Goal: Transaction & Acquisition: Book appointment/travel/reservation

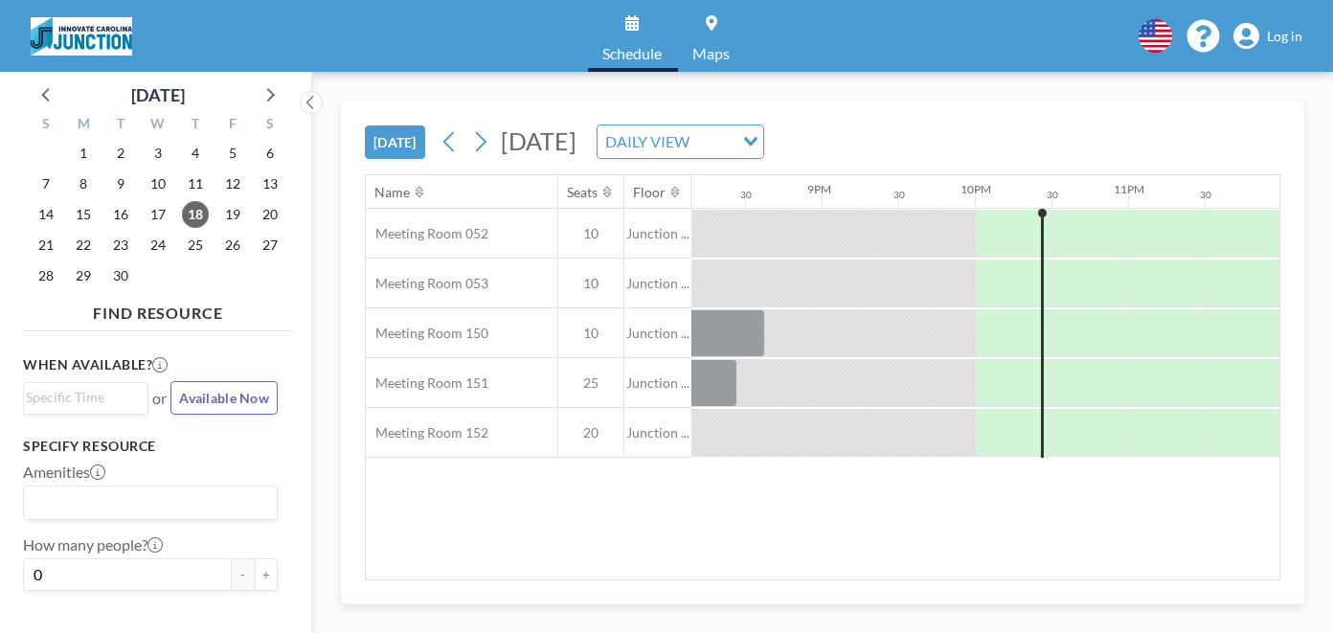
scroll to position [0, 3089]
click at [1280, 33] on span "Log in" at bounding box center [1284, 36] width 35 height 17
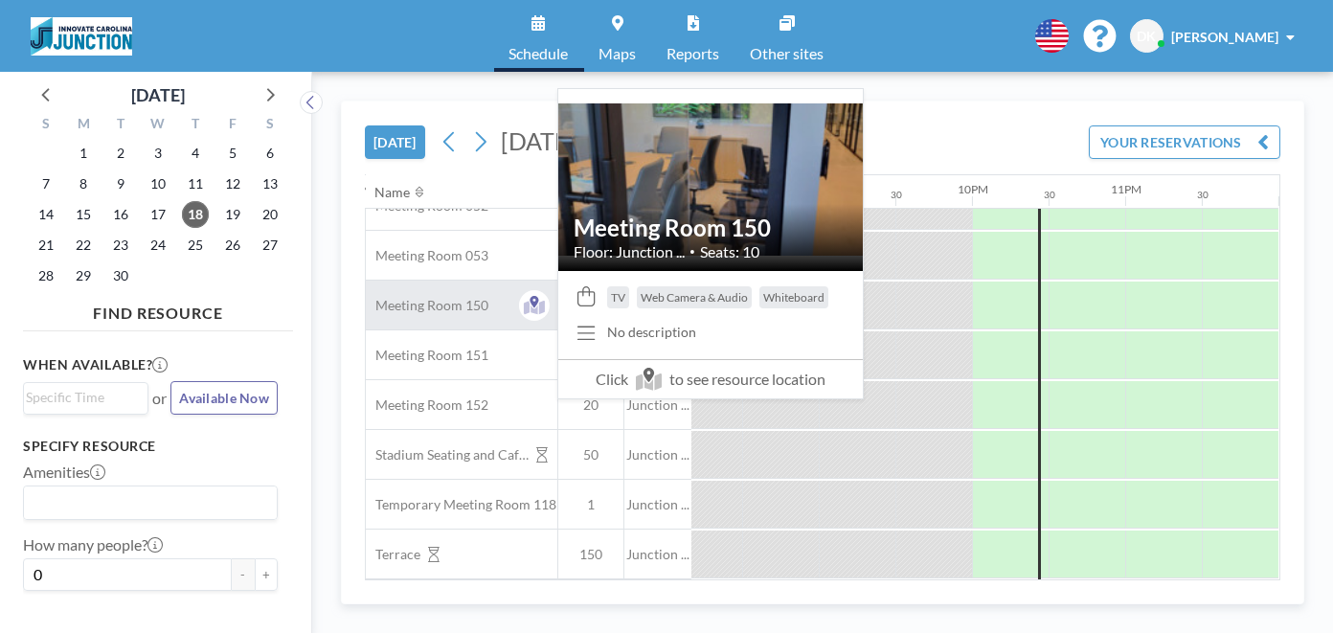
scroll to position [0, 3099]
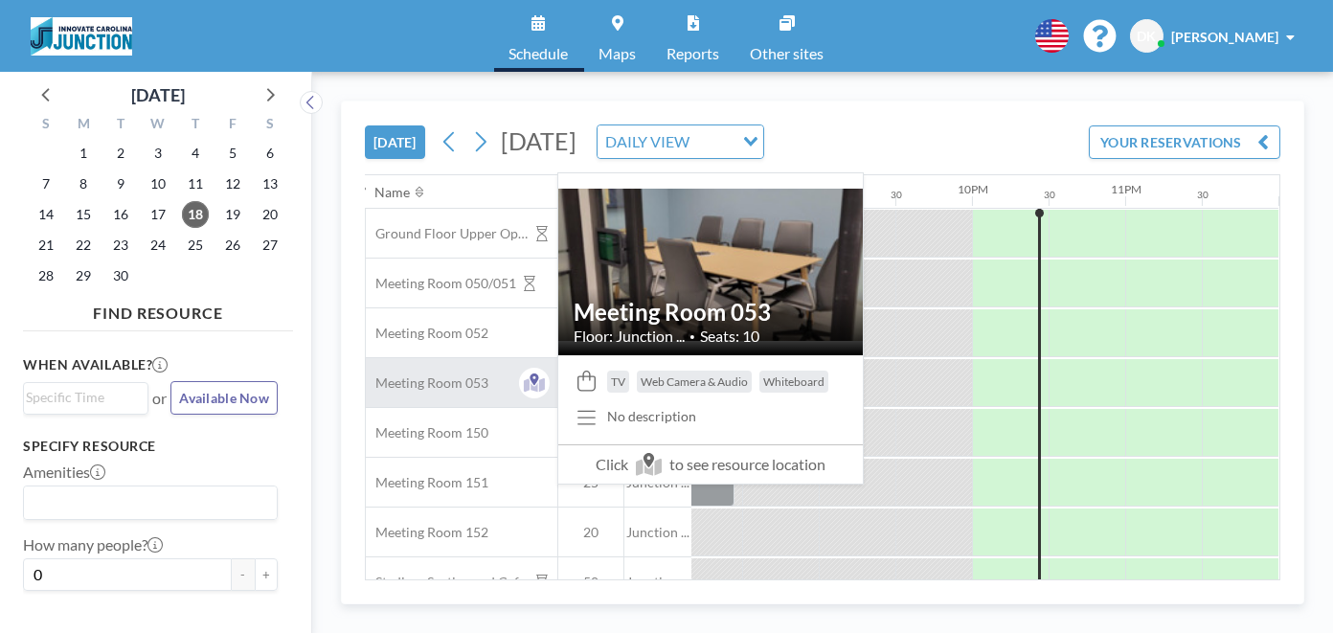
click at [473, 382] on span "Meeting Room 053" at bounding box center [427, 382] width 123 height 17
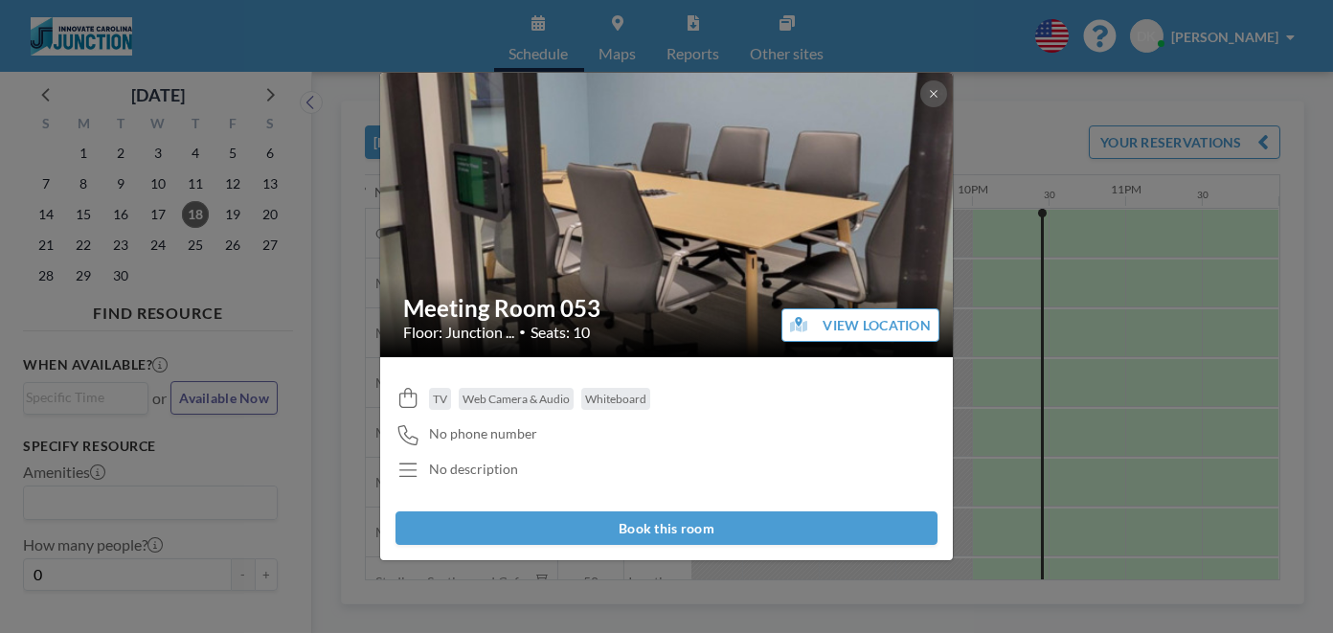
click at [675, 527] on button "Book this room" at bounding box center [667, 528] width 542 height 34
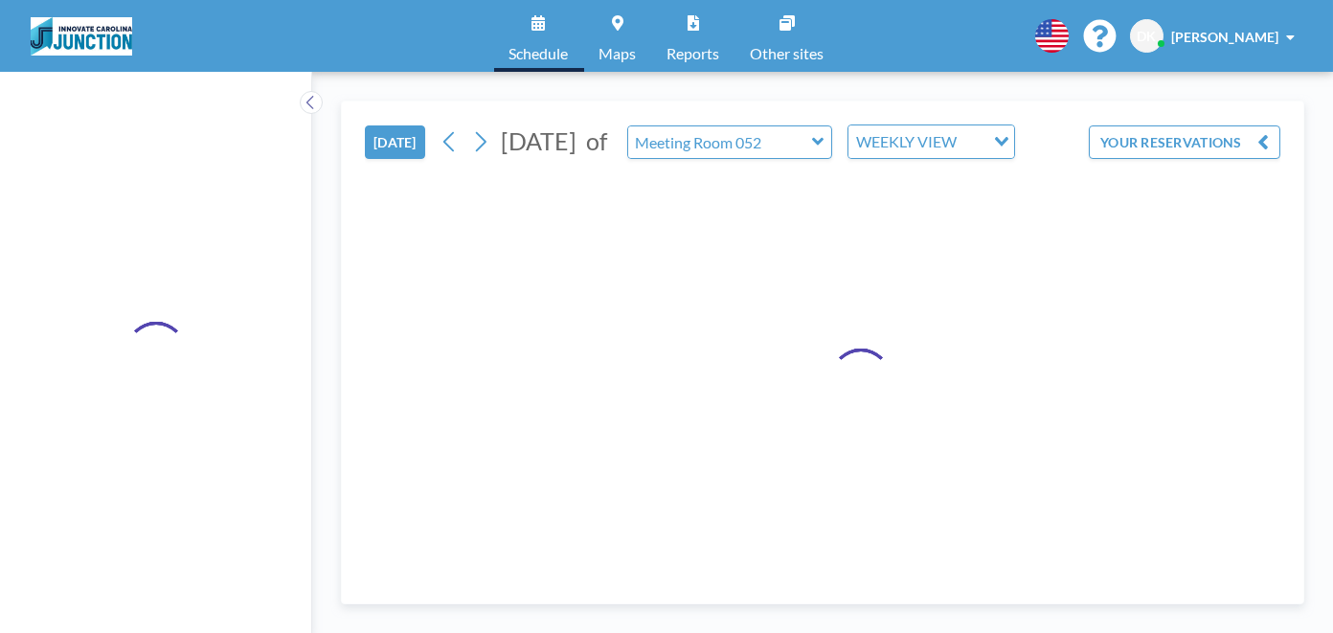
type input "Meeting Room 053"
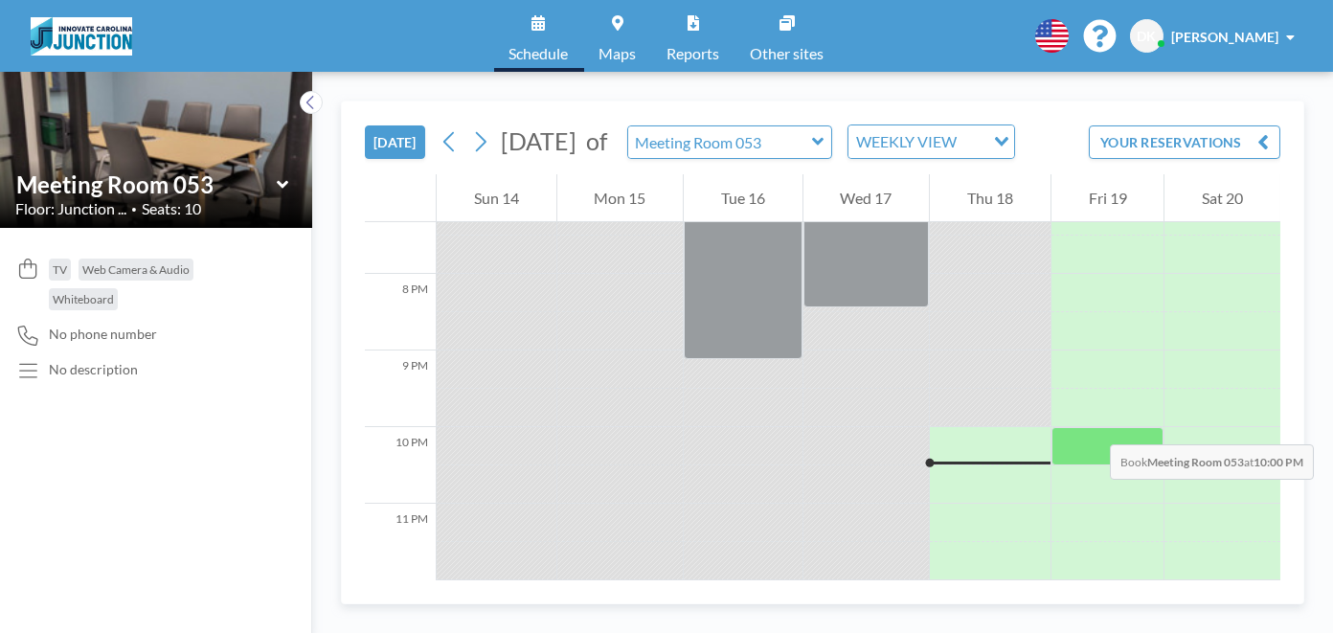
scroll to position [1067, 0]
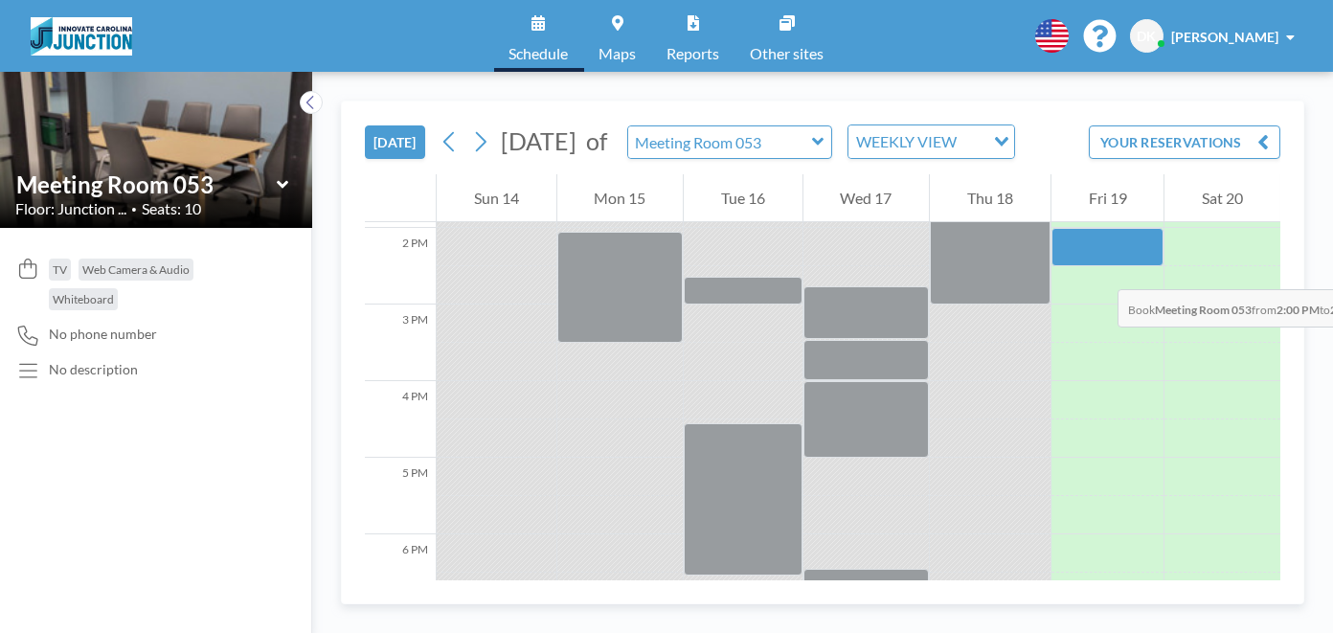
click at [1098, 266] on div at bounding box center [1108, 247] width 113 height 38
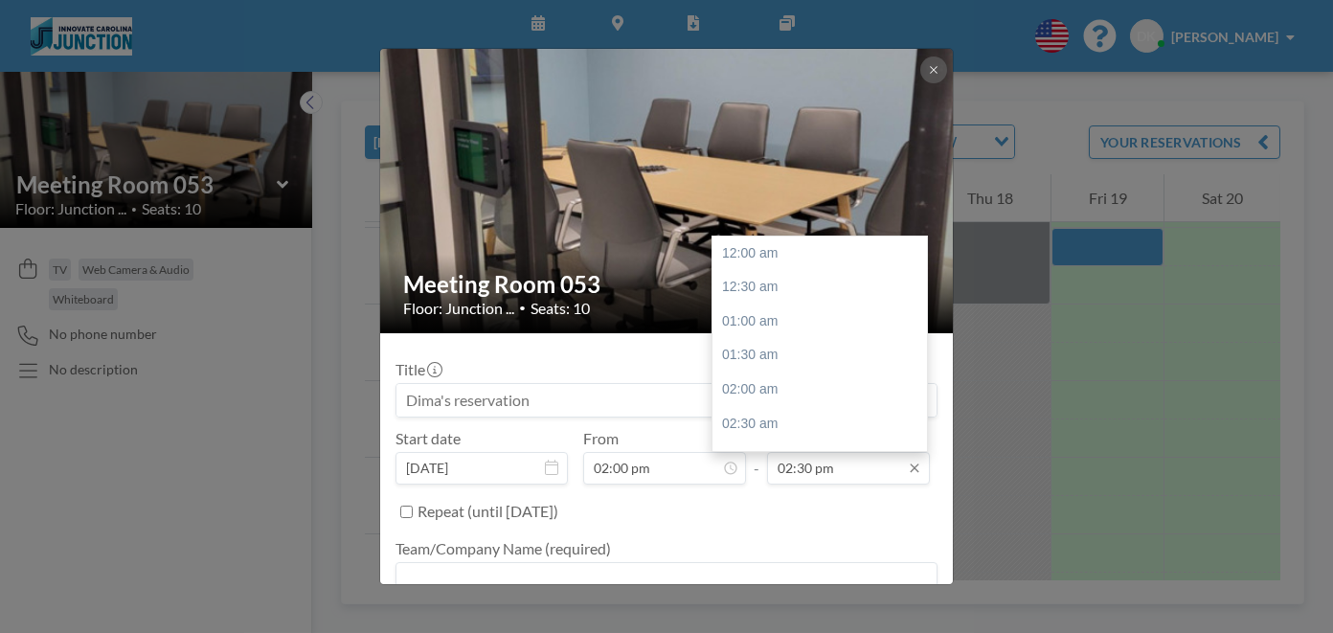
scroll to position [987, 0]
click at [780, 392] on div "04:30 pm" at bounding box center [824, 390] width 224 height 34
type input "04:30 pm"
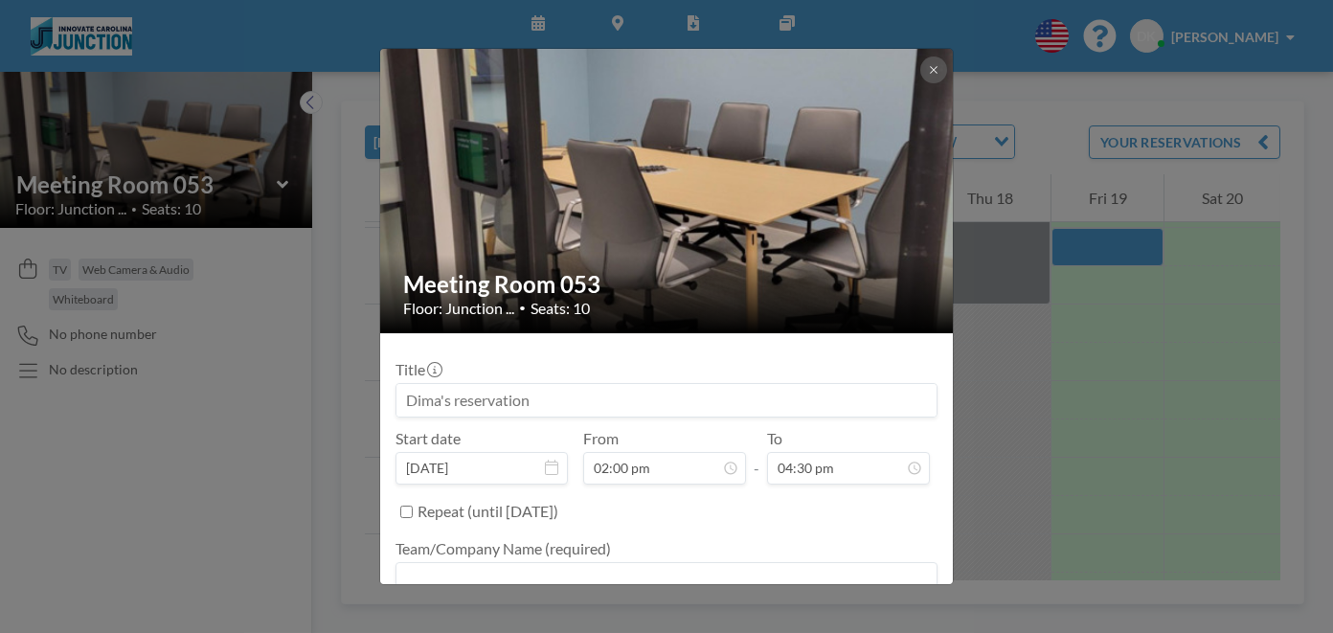
click at [559, 402] on input at bounding box center [666, 400] width 540 height 33
drag, startPoint x: 647, startPoint y: 402, endPoint x: 215, endPoint y: 402, distance: 431.9
click at [215, 402] on div "Meeting Room 053 Floor: Junction ... • Seats: 10 Title Start date [DATE] From 0…" at bounding box center [666, 316] width 1333 height 633
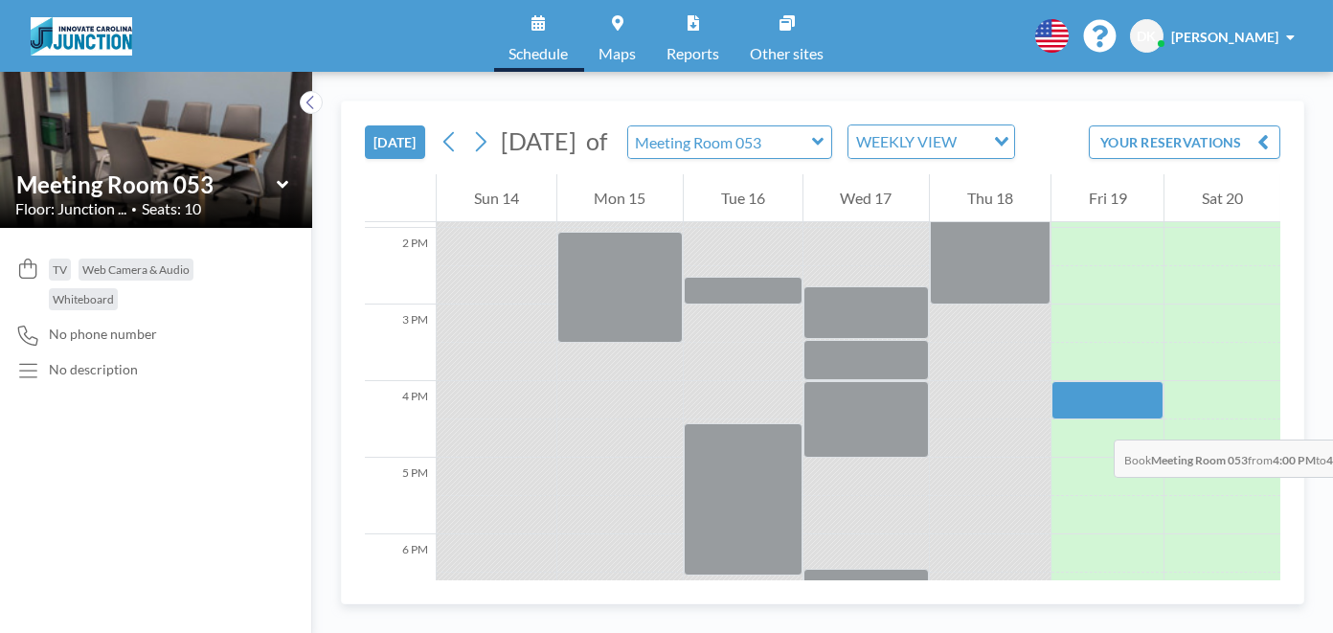
click at [1095, 419] on div at bounding box center [1108, 400] width 113 height 38
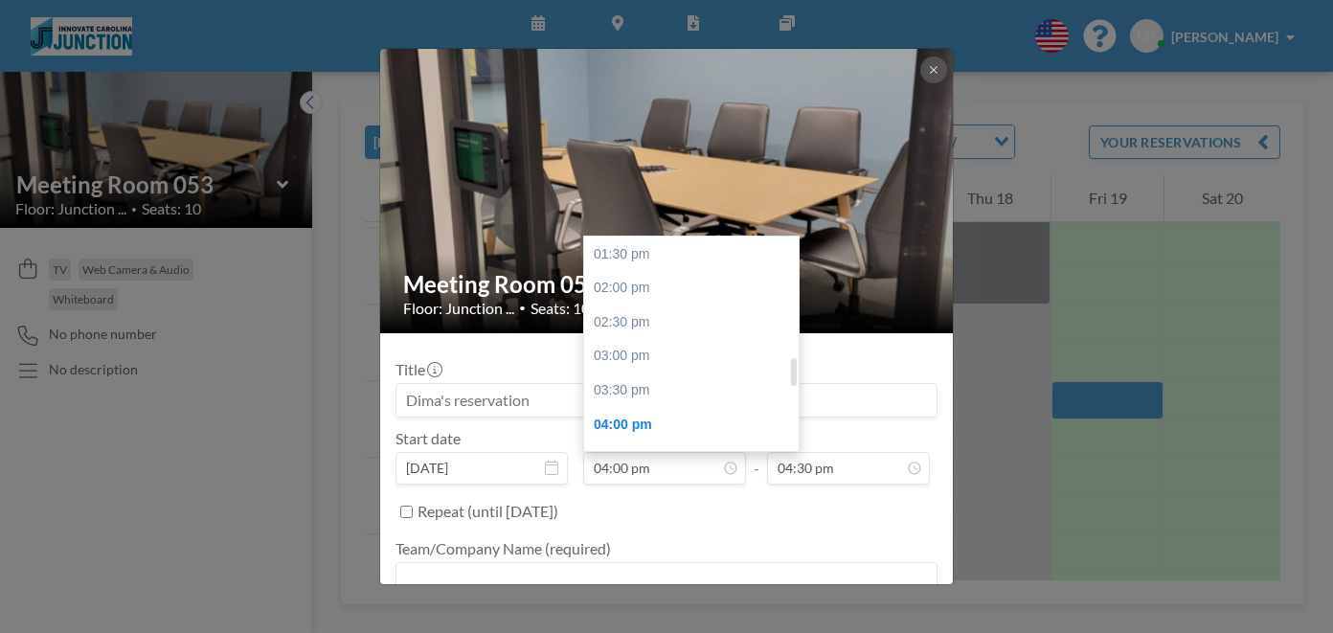
scroll to position [912, 0]
drag, startPoint x: 791, startPoint y: 388, endPoint x: 793, endPoint y: 367, distance: 21.2
click at [793, 367] on div at bounding box center [794, 369] width 6 height 28
click at [619, 297] on div "02:00 pm" at bounding box center [696, 296] width 224 height 34
type input "02:00 pm"
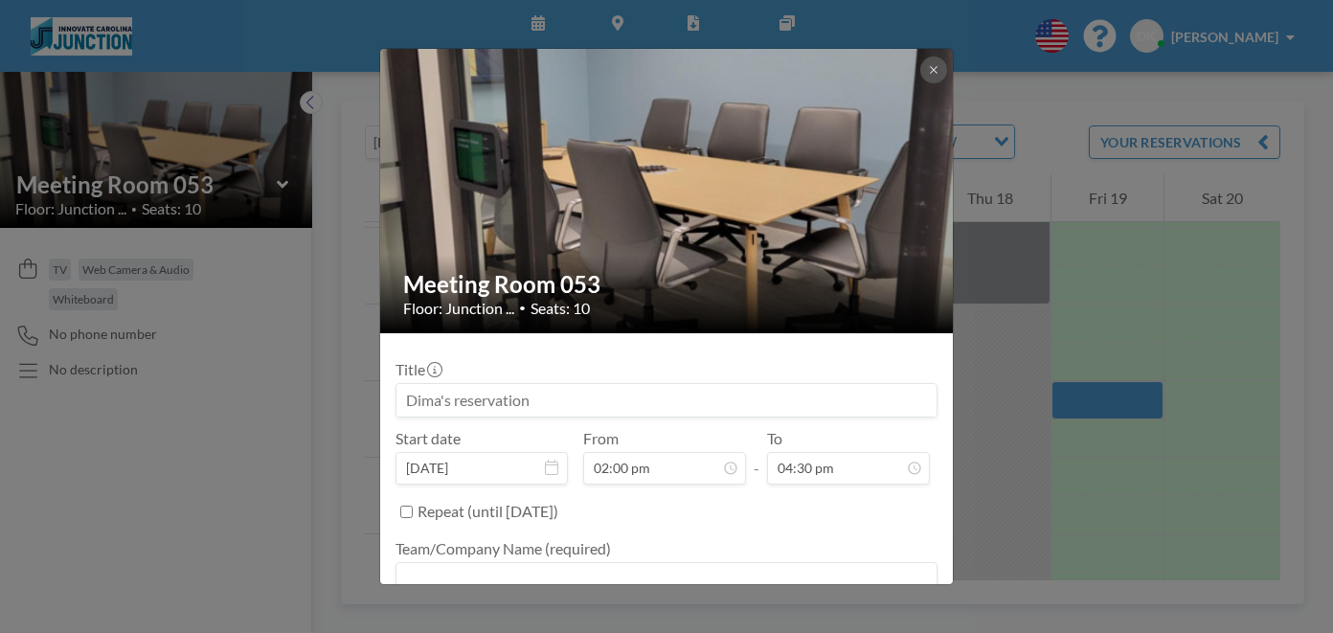
scroll to position [0, 0]
click at [532, 396] on input at bounding box center [666, 400] width 540 height 33
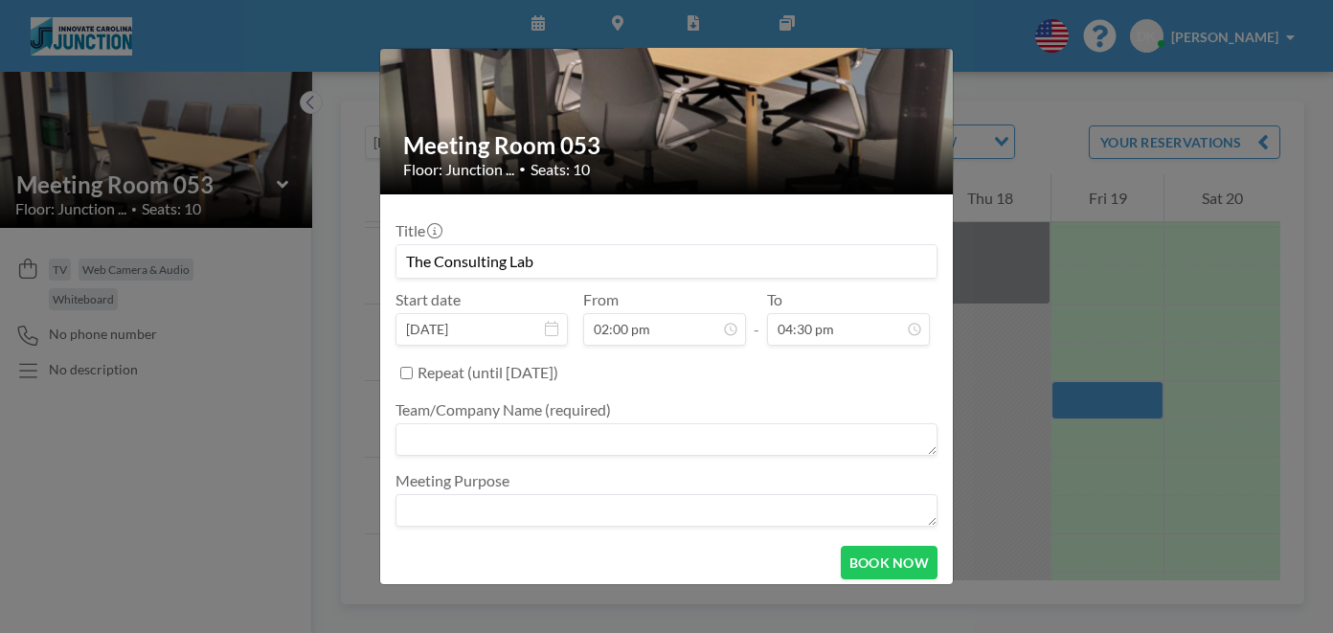
scroll to position [146, 0]
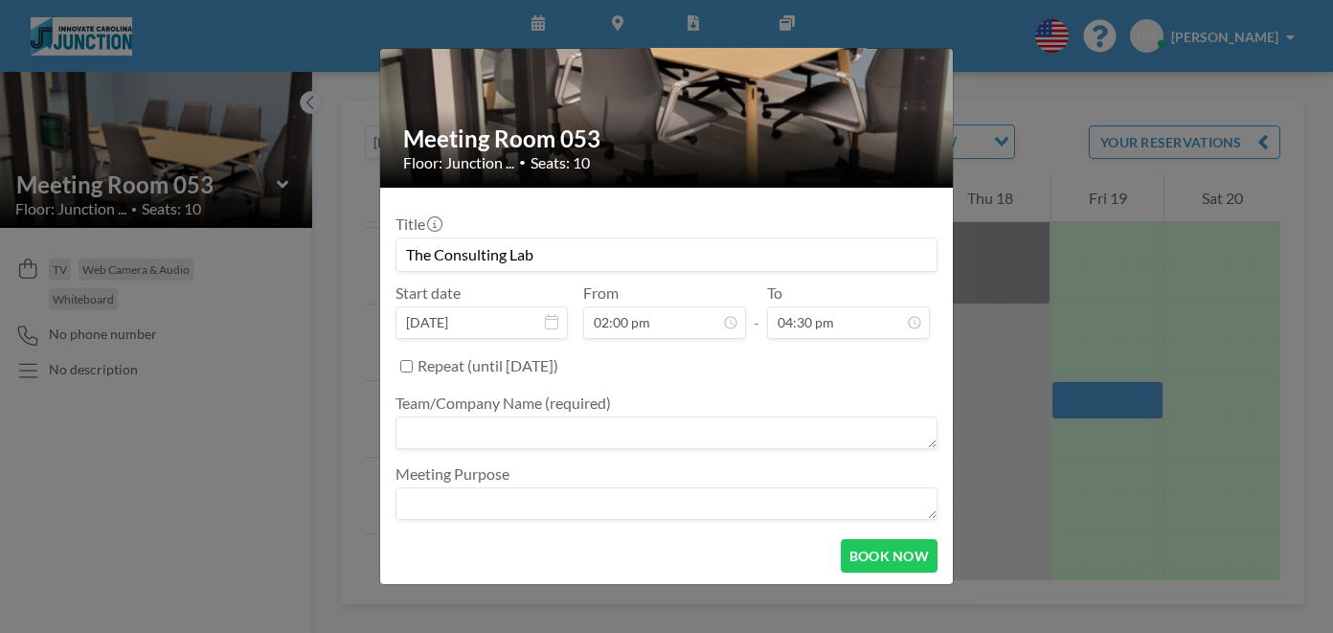
type input "The Consulting Lab"
click at [643, 434] on textarea at bounding box center [667, 433] width 542 height 33
type textarea "The Consulting Lab"
click at [879, 554] on button "BOOK NOW" at bounding box center [889, 556] width 97 height 34
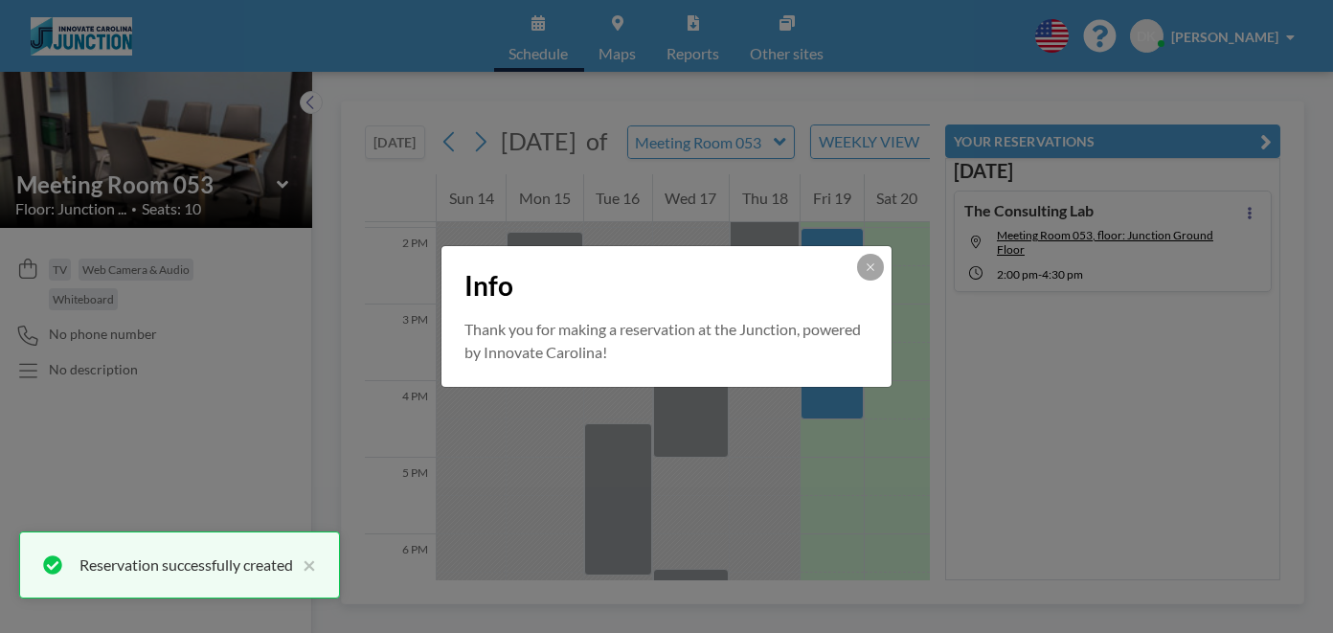
scroll to position [0, 0]
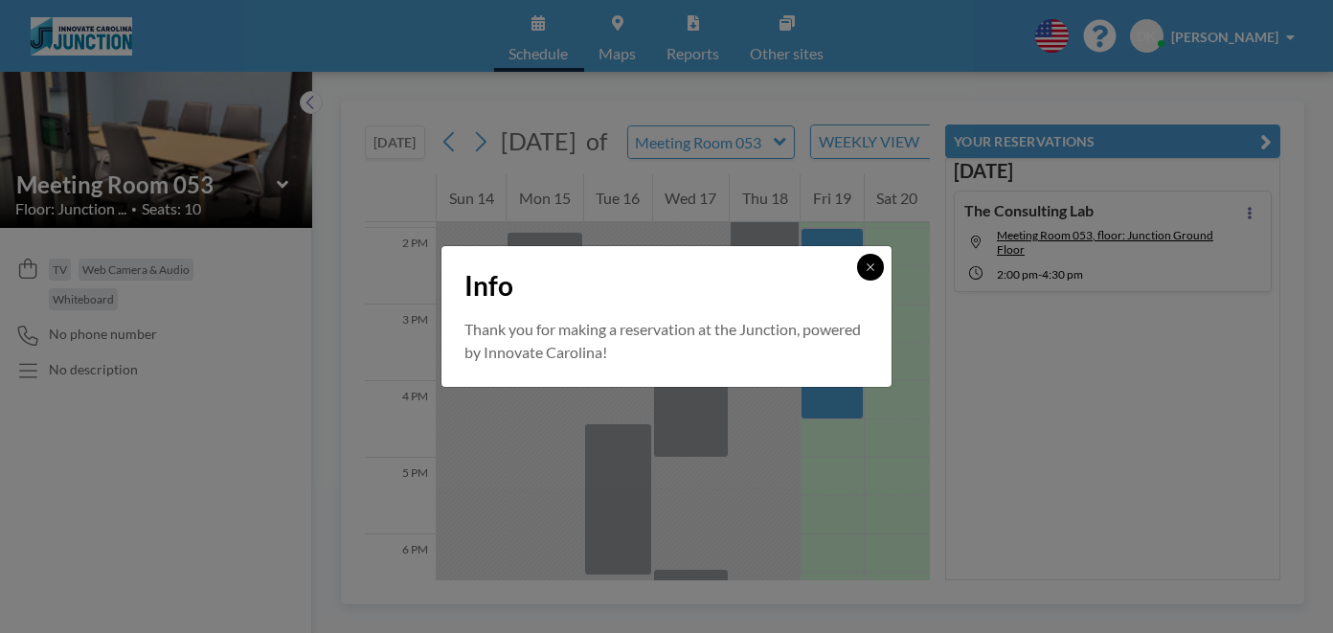
click at [876, 271] on icon at bounding box center [870, 266] width 11 height 11
